Goal: Task Accomplishment & Management: Complete application form

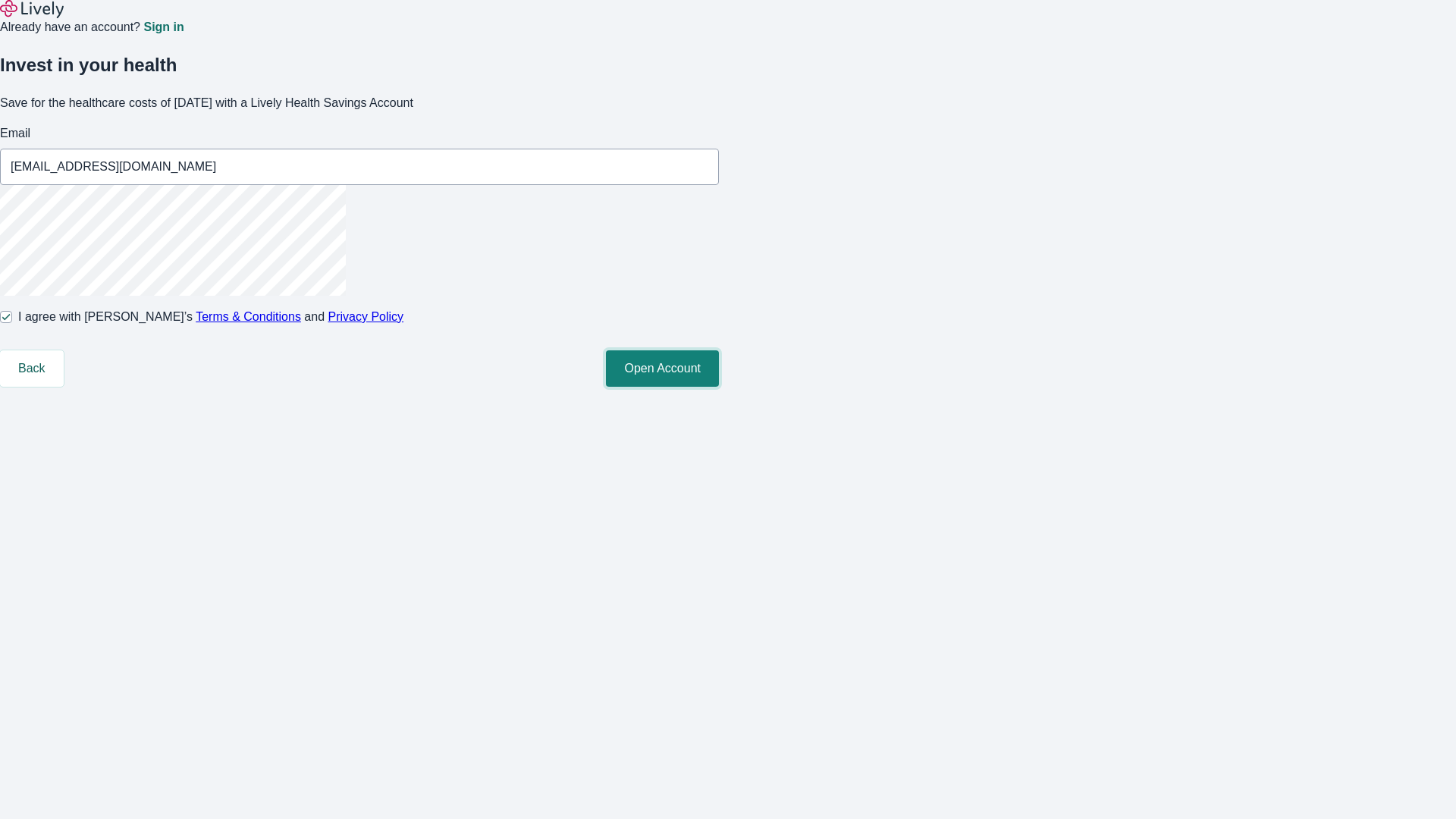
click at [719, 387] on button "Open Account" at bounding box center [662, 369] width 113 height 37
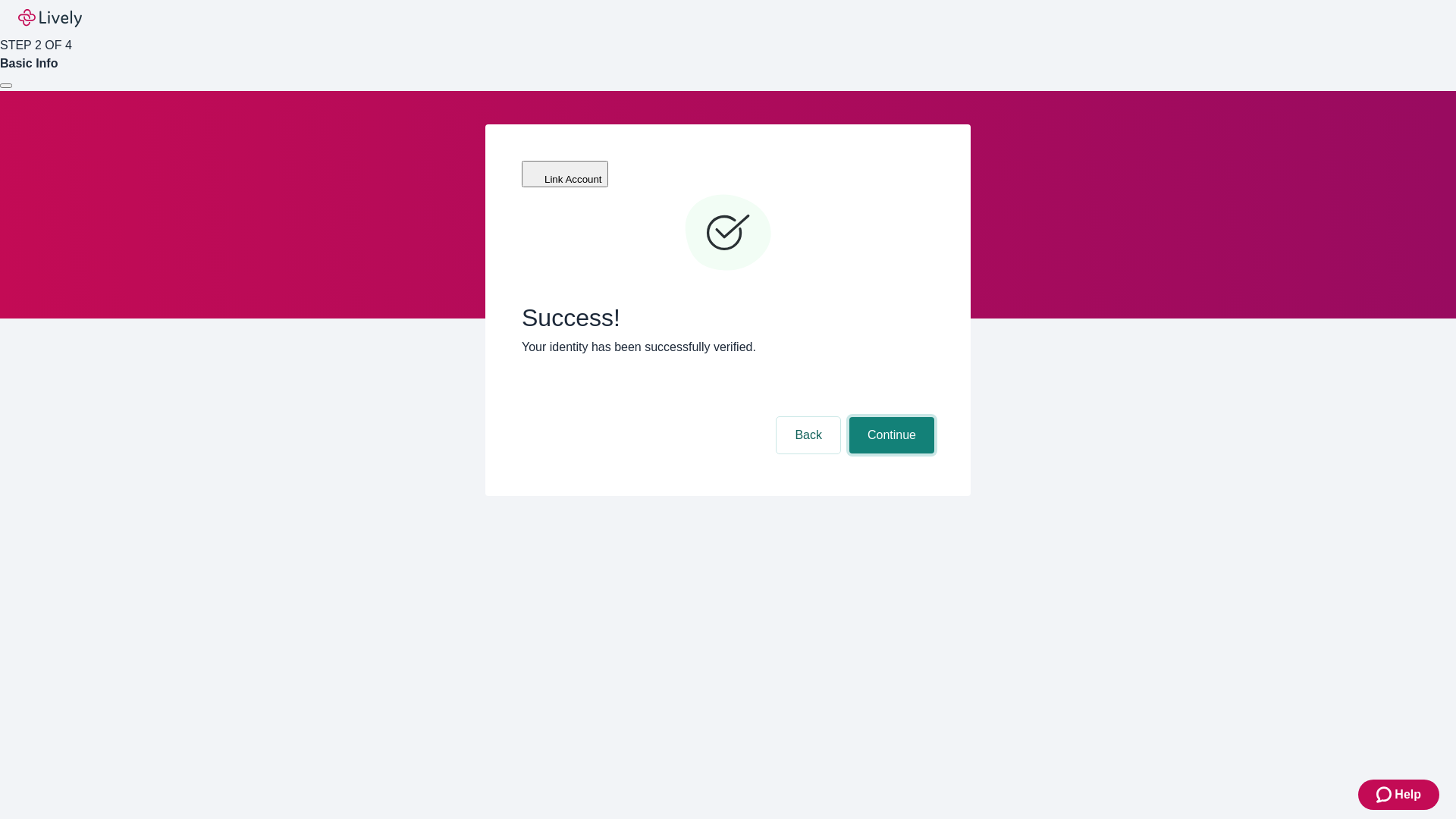
click at [889, 417] on button "Continue" at bounding box center [892, 435] width 85 height 37
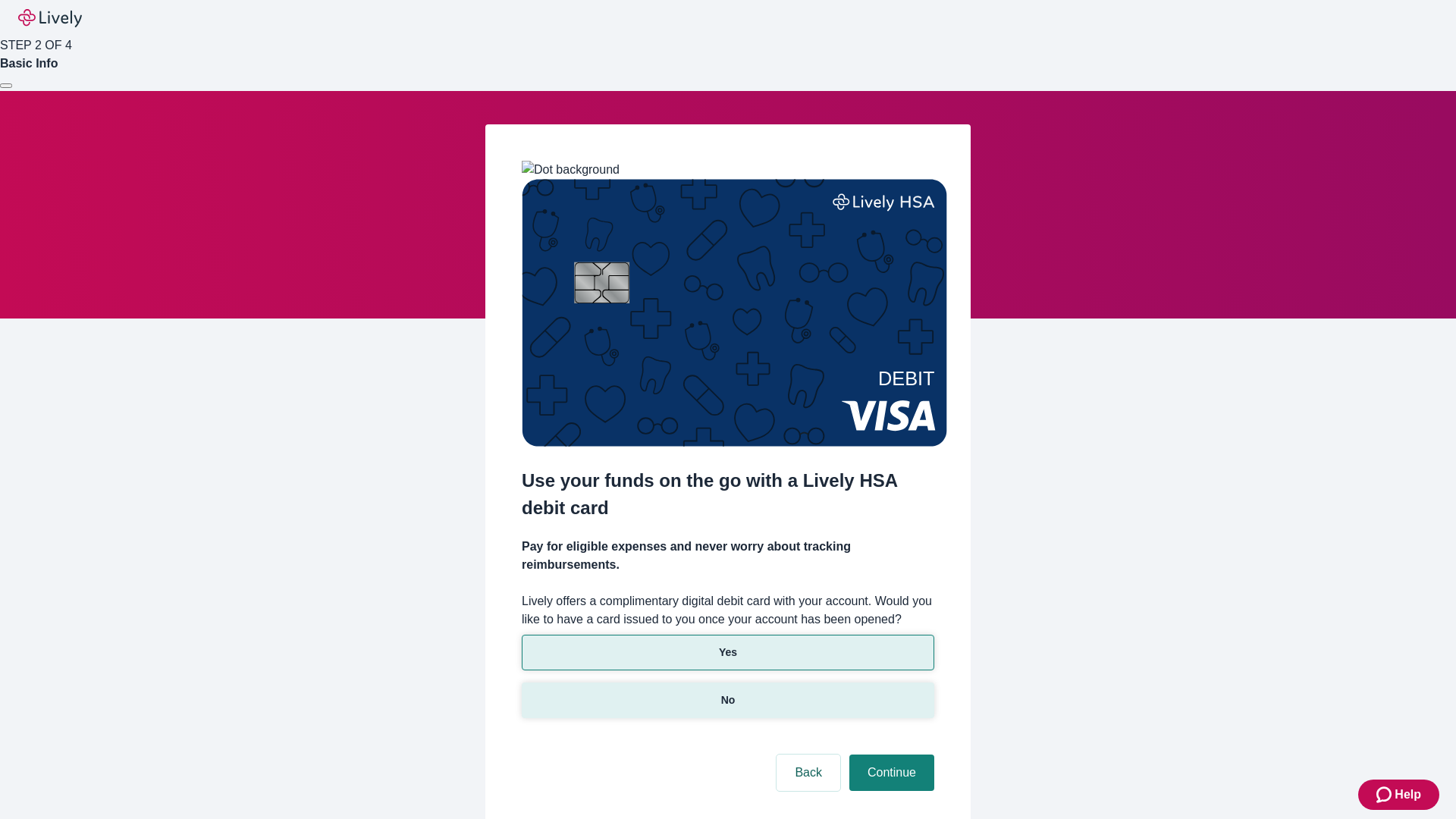
click at [728, 692] on p "No" at bounding box center [728, 700] width 14 height 16
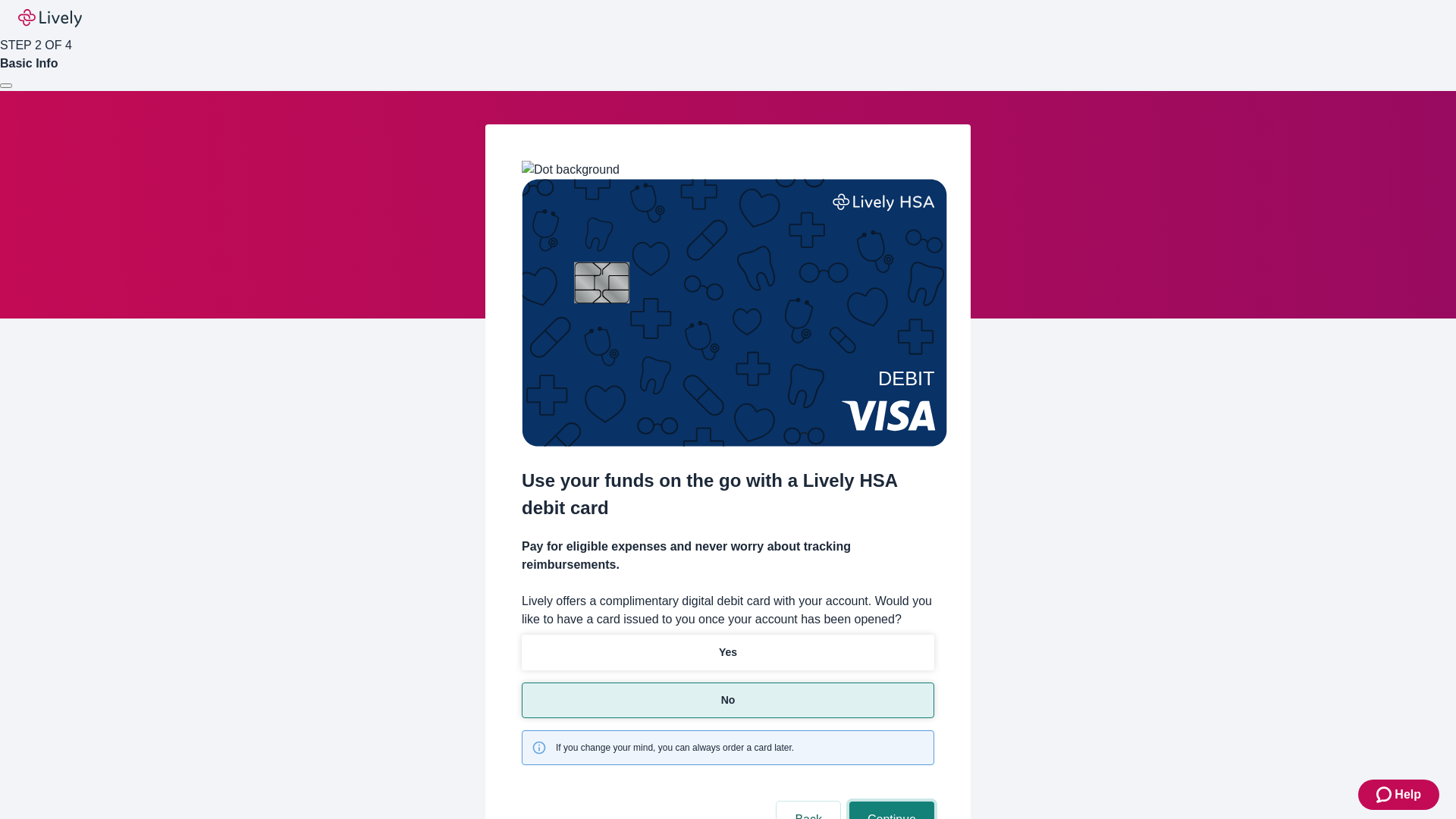
click at [889, 802] on button "Continue" at bounding box center [892, 820] width 85 height 37
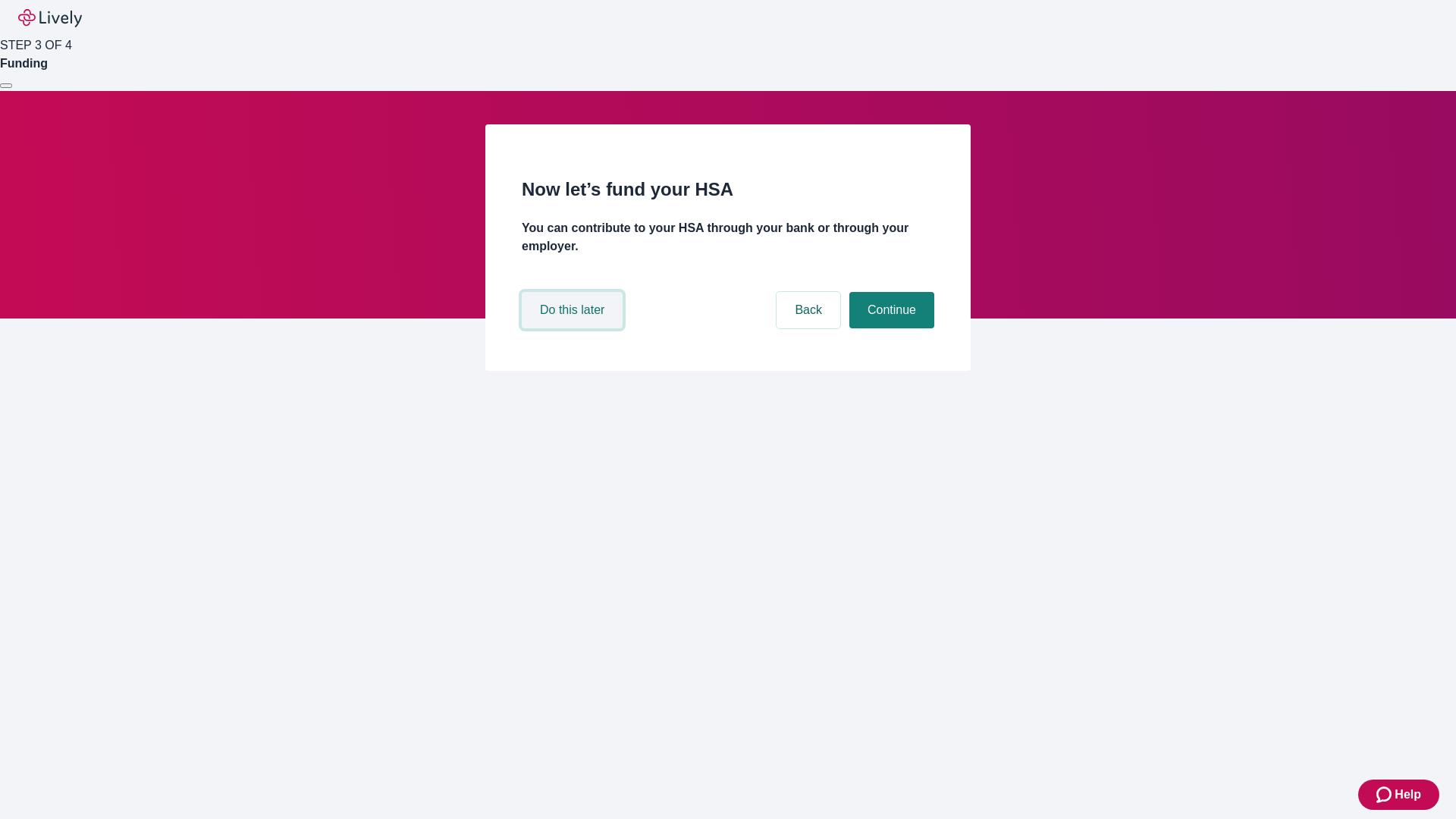
click at [575, 328] on button "Do this later" at bounding box center [572, 310] width 101 height 37
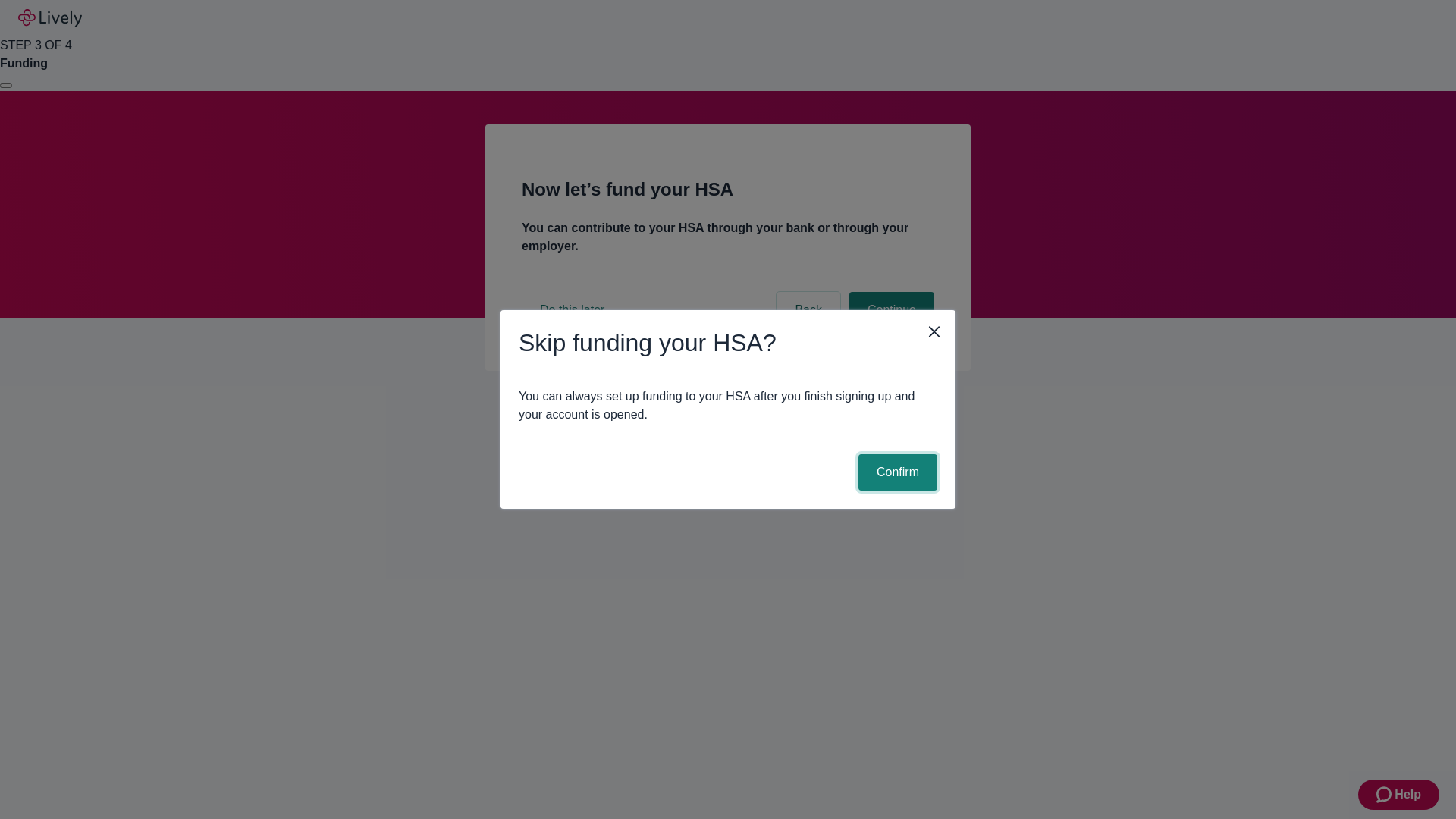
click at [896, 473] on button "Confirm" at bounding box center [898, 473] width 79 height 37
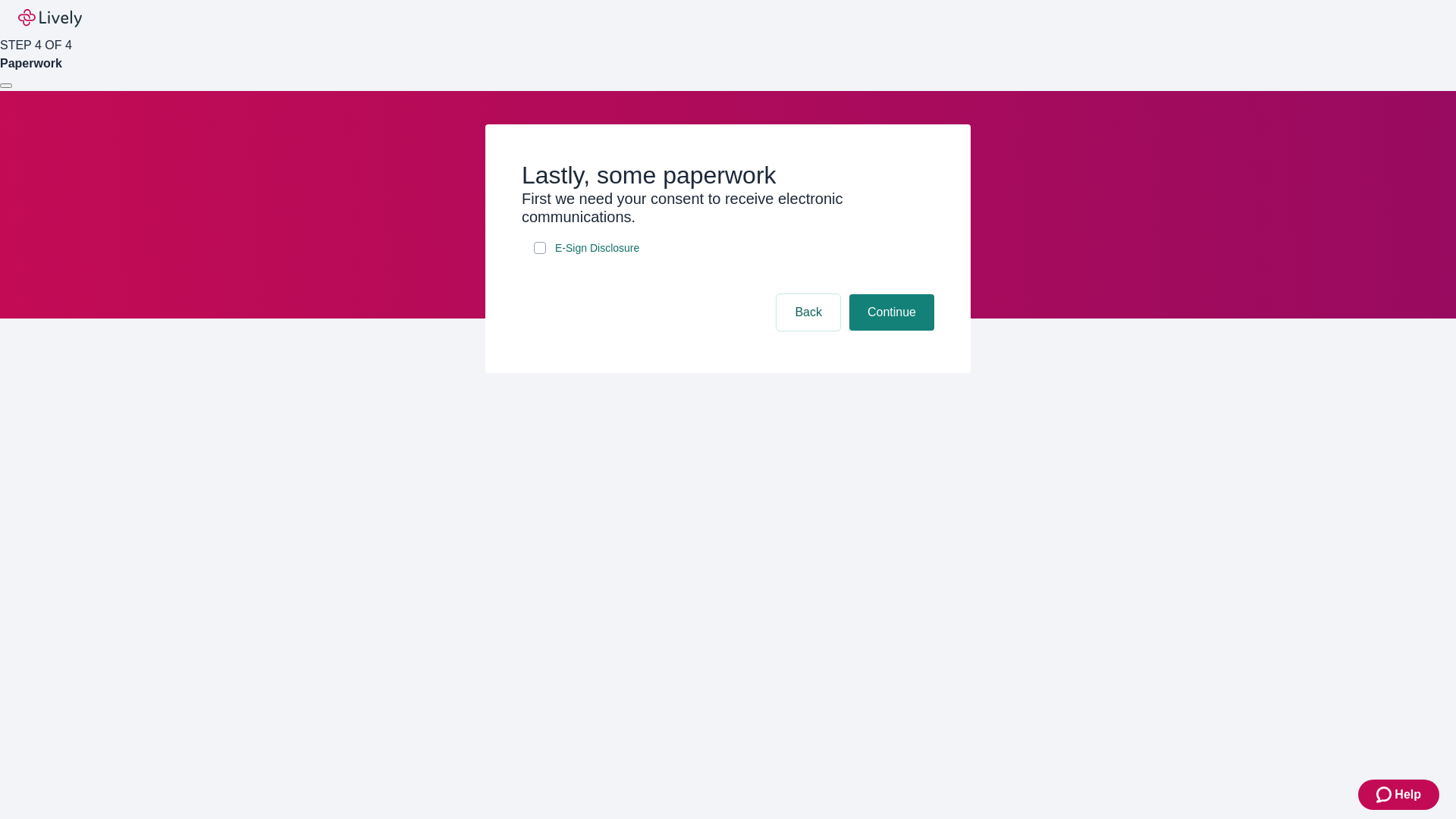
click at [540, 254] on input "E-Sign Disclosure" at bounding box center [540, 247] width 13 height 13
checkbox input "true"
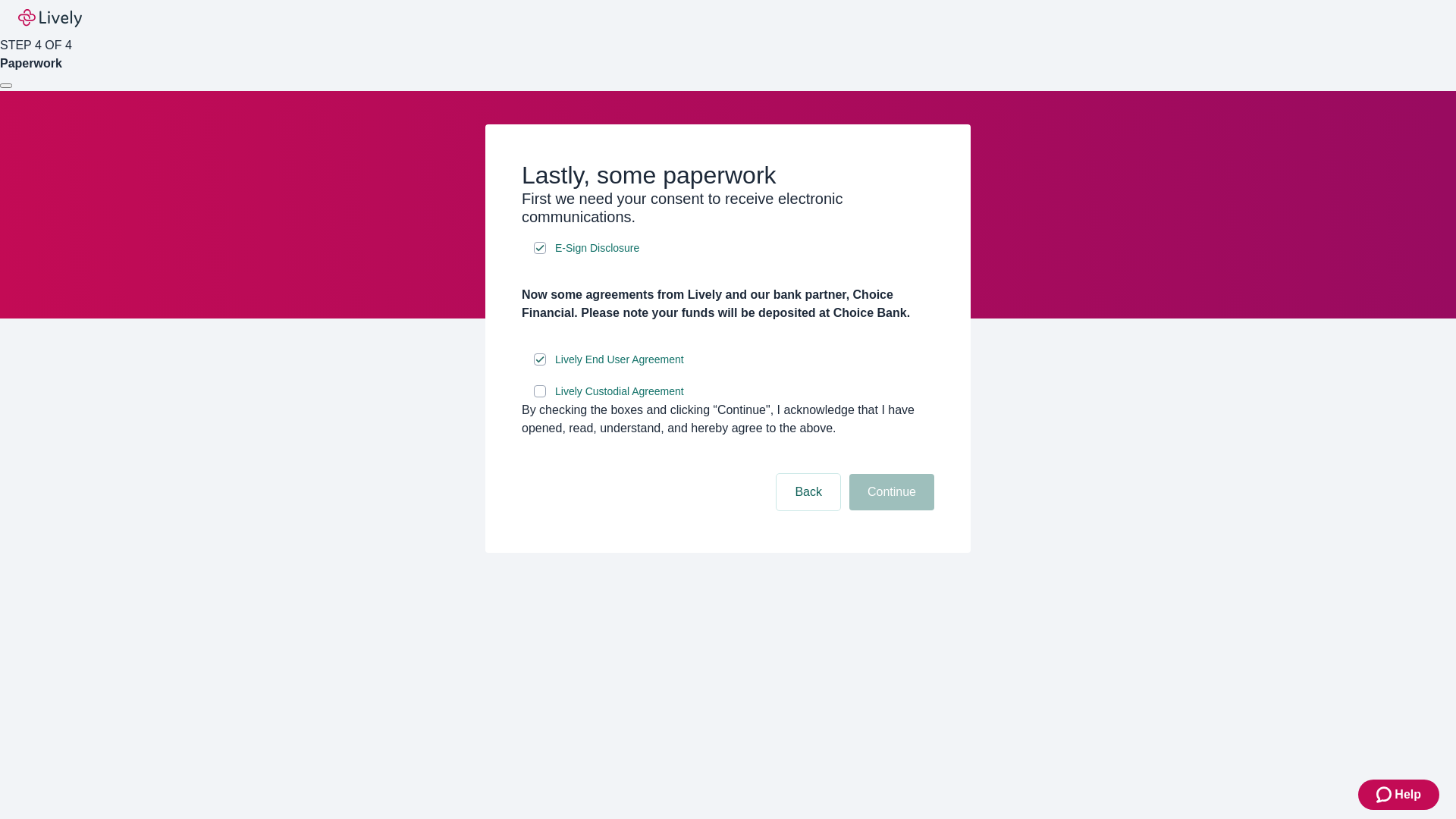
click at [540, 397] on input "Lively Custodial Agreement" at bounding box center [540, 391] width 13 height 13
checkbox input "true"
click at [889, 510] on button "Continue" at bounding box center [892, 493] width 85 height 37
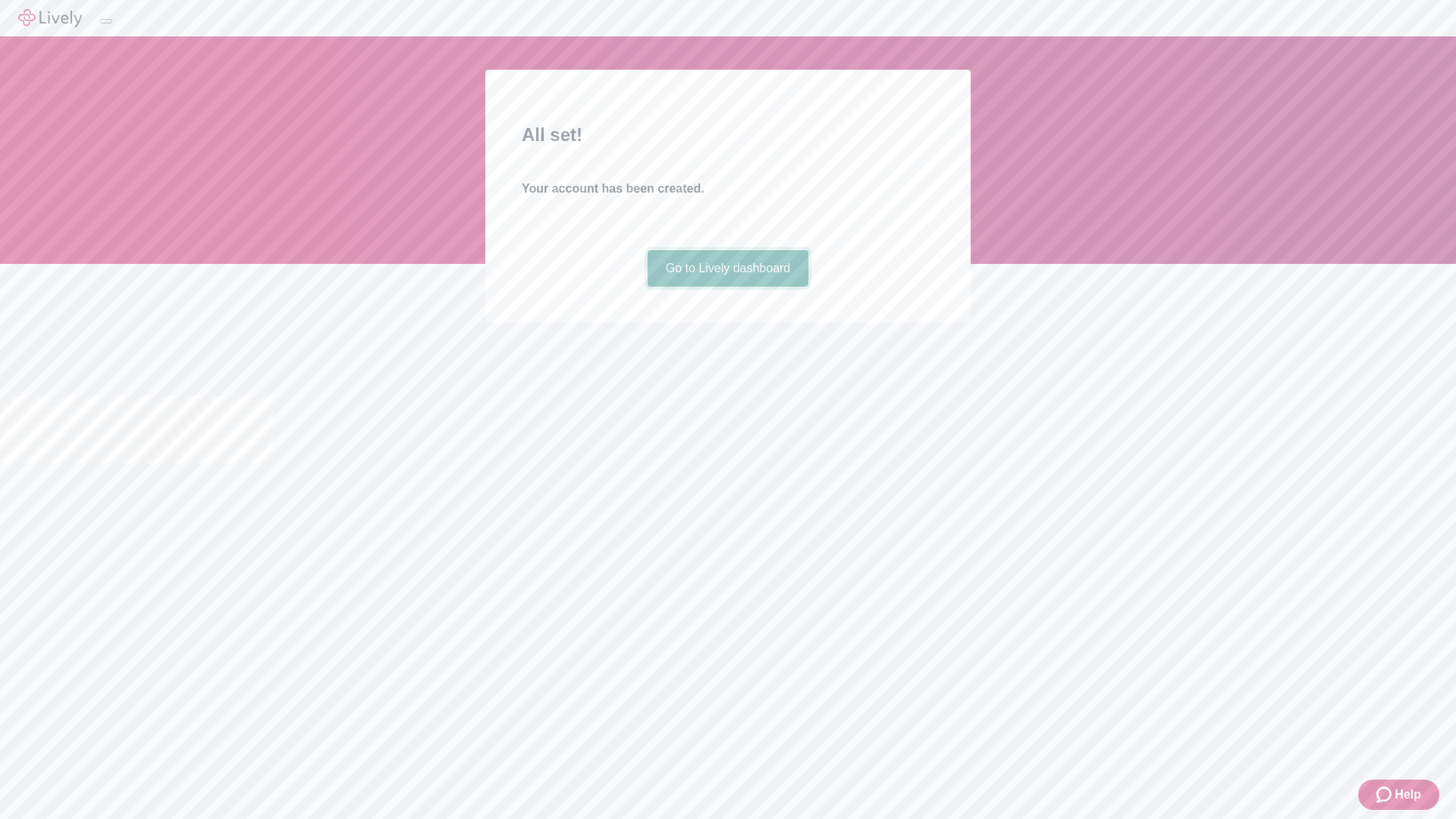
click at [728, 287] on link "Go to Lively dashboard" at bounding box center [728, 269] width 162 height 37
